Goal: Find specific page/section: Find specific page/section

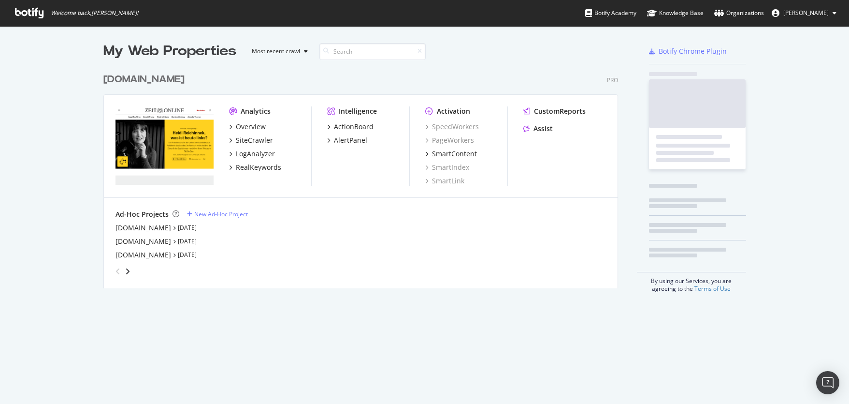
scroll to position [220, 515]
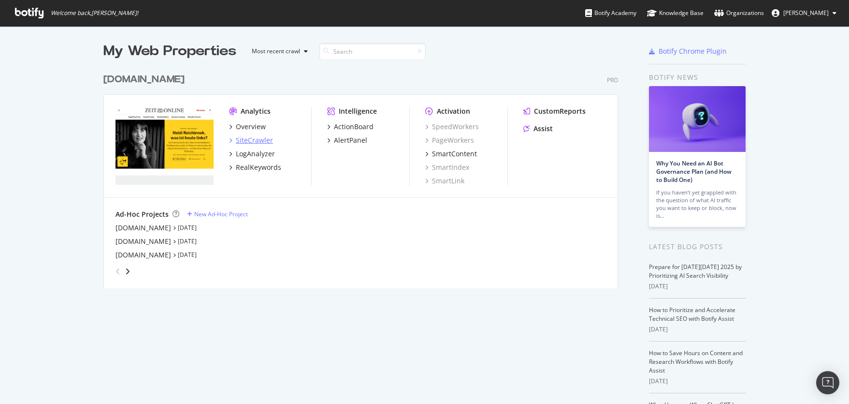
click at [250, 137] on div "SiteCrawler" at bounding box center [254, 140] width 37 height 10
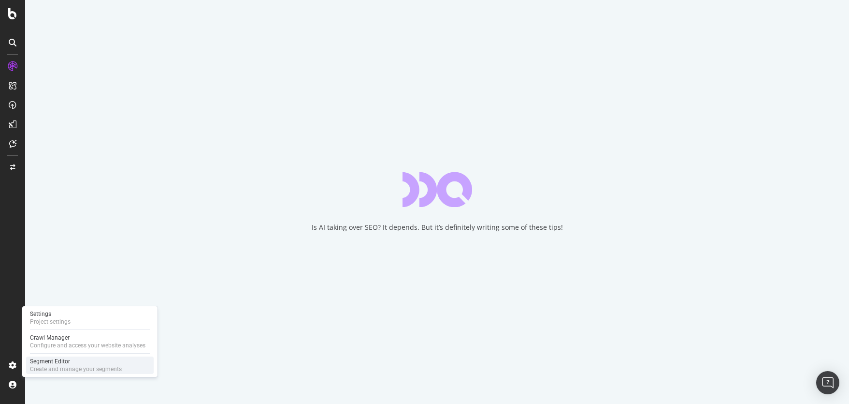
click at [72, 364] on div "Segment Editor" at bounding box center [76, 361] width 92 height 8
